Goal: Obtain resource: Download file/media

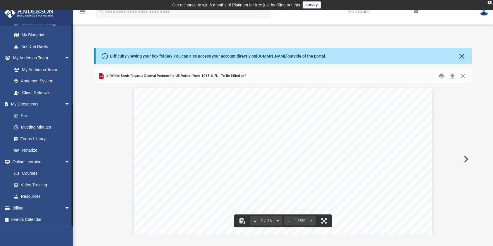
click at [26, 118] on link "Box" at bounding box center [43, 116] width 71 height 12
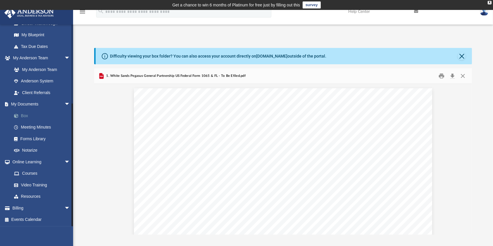
click at [23, 114] on link "Box" at bounding box center [43, 116] width 71 height 12
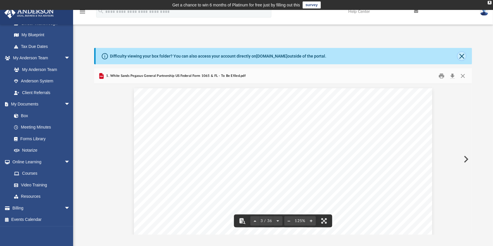
click at [461, 55] on button "Close" at bounding box center [462, 56] width 8 height 8
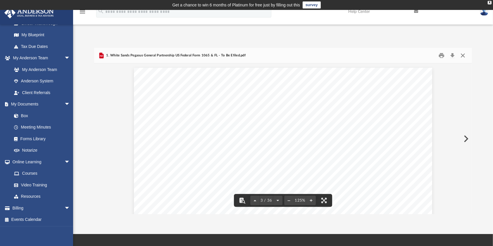
click at [463, 56] on button "Close" at bounding box center [463, 55] width 11 height 9
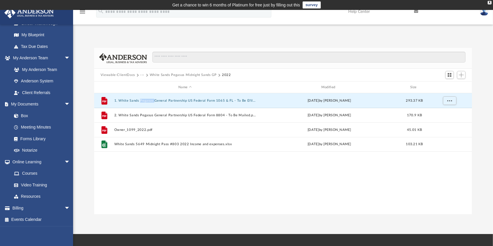
click at [142, 74] on button "···" at bounding box center [142, 75] width 4 height 5
click at [147, 87] on li "Tax" at bounding box center [147, 85] width 6 height 6
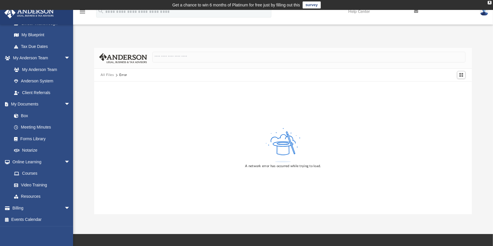
click at [105, 74] on button "All Files" at bounding box center [107, 75] width 13 height 5
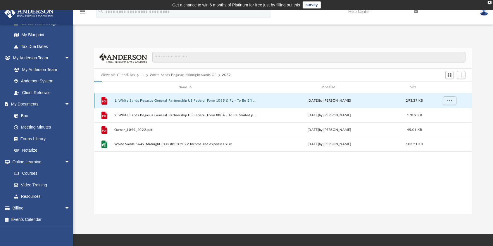
scroll to position [127, 372]
click at [143, 75] on button "···" at bounding box center [142, 75] width 4 height 5
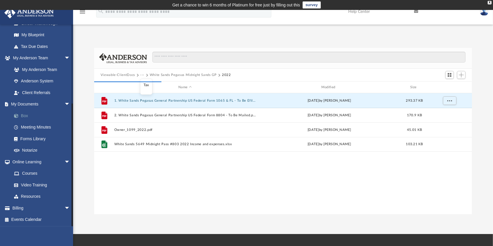
click at [21, 115] on link "Box" at bounding box center [43, 116] width 71 height 12
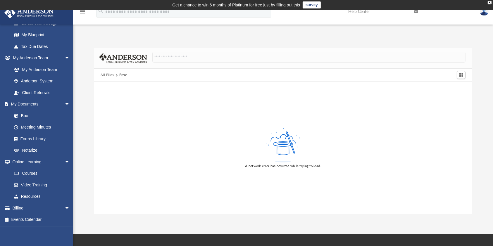
click at [105, 73] on button "All Files" at bounding box center [107, 75] width 13 height 5
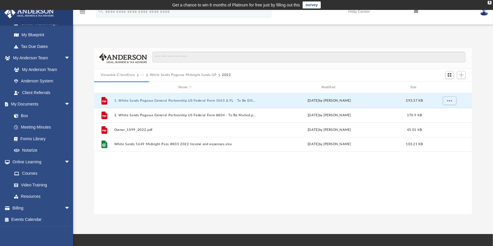
click at [142, 74] on button "···" at bounding box center [142, 75] width 4 height 5
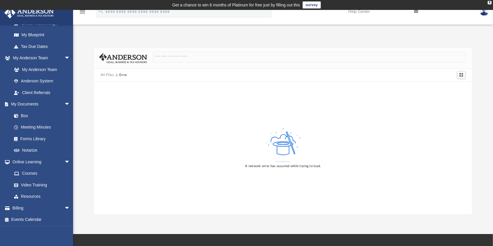
click at [113, 75] on button "All Files" at bounding box center [107, 75] width 13 height 5
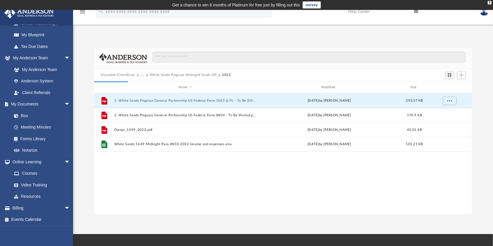
click at [142, 74] on button "···" at bounding box center [142, 75] width 4 height 5
click at [145, 87] on li "Tax" at bounding box center [147, 85] width 6 height 6
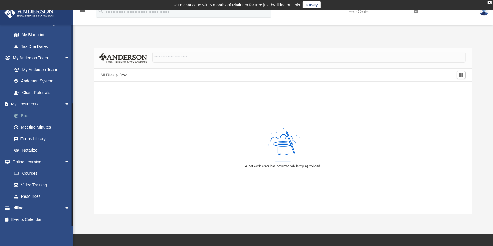
click at [21, 116] on link "Box" at bounding box center [43, 116] width 71 height 12
click at [25, 116] on link "Box" at bounding box center [43, 116] width 71 height 12
click at [20, 116] on span at bounding box center [19, 116] width 4 height 4
click at [24, 115] on link "Box" at bounding box center [43, 116] width 71 height 12
click at [110, 75] on button "All Files" at bounding box center [107, 75] width 13 height 5
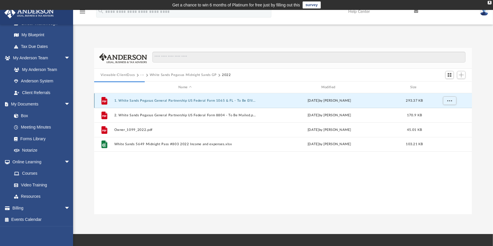
click at [170, 99] on button "1. White Sands Pegasus General Partnership US Federal Form 1065 & FL - To Be Ef…" at bounding box center [185, 101] width 142 height 4
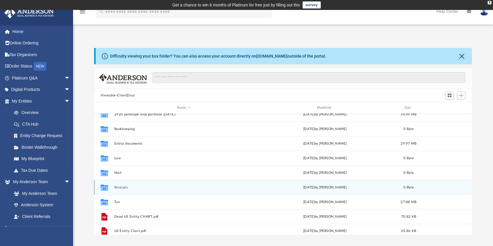
scroll to position [10, 0]
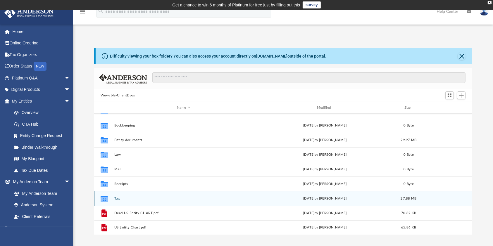
click at [120, 200] on div "Collaborated Folder Tax [DATE] by [PERSON_NAME] 27.88 MB" at bounding box center [283, 198] width 378 height 15
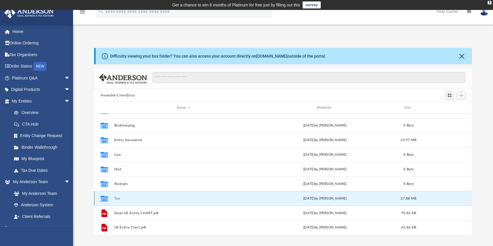
click at [122, 200] on button "Tax" at bounding box center [183, 199] width 139 height 4
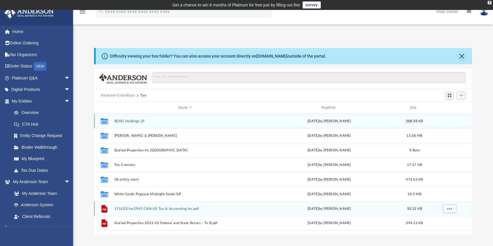
scroll to position [0, 0]
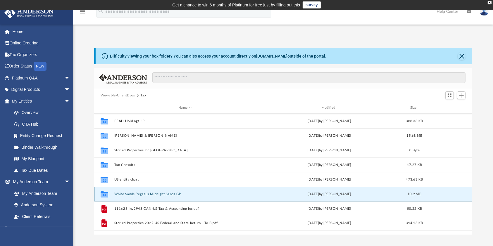
click at [162, 195] on button "White Sands Pegasus Midnight Sands GP" at bounding box center [185, 194] width 142 height 4
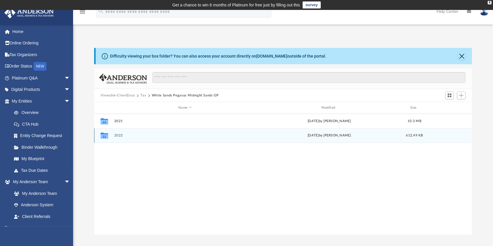
click at [115, 135] on button "2022" at bounding box center [185, 136] width 142 height 4
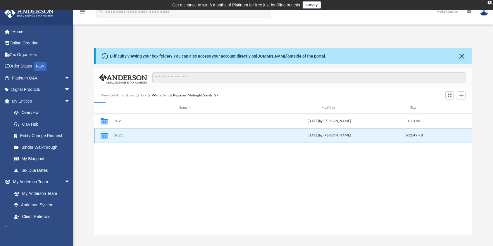
click at [115, 135] on button "2022" at bounding box center [185, 136] width 142 height 4
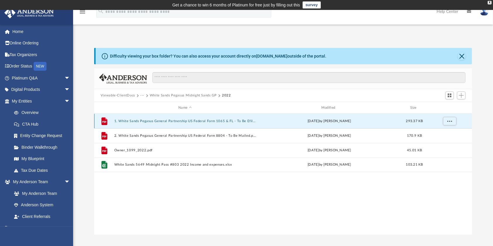
click at [220, 121] on button "1. White Sands Pegasus General Partnership US Federal Form 1065 & FL - To Be Ef…" at bounding box center [185, 121] width 142 height 4
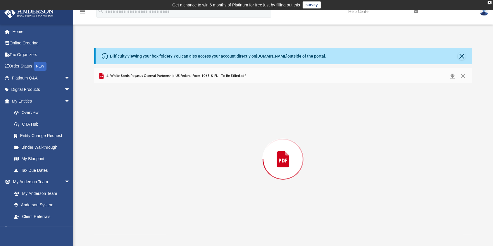
click at [220, 121] on div "Preview" at bounding box center [283, 159] width 378 height 151
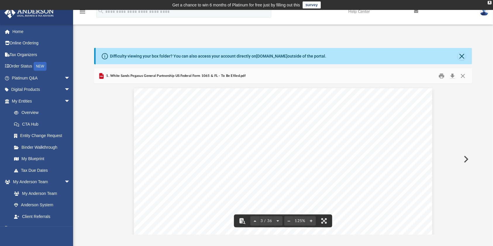
scroll to position [790, 0]
